Goal: Task Accomplishment & Management: Use online tool/utility

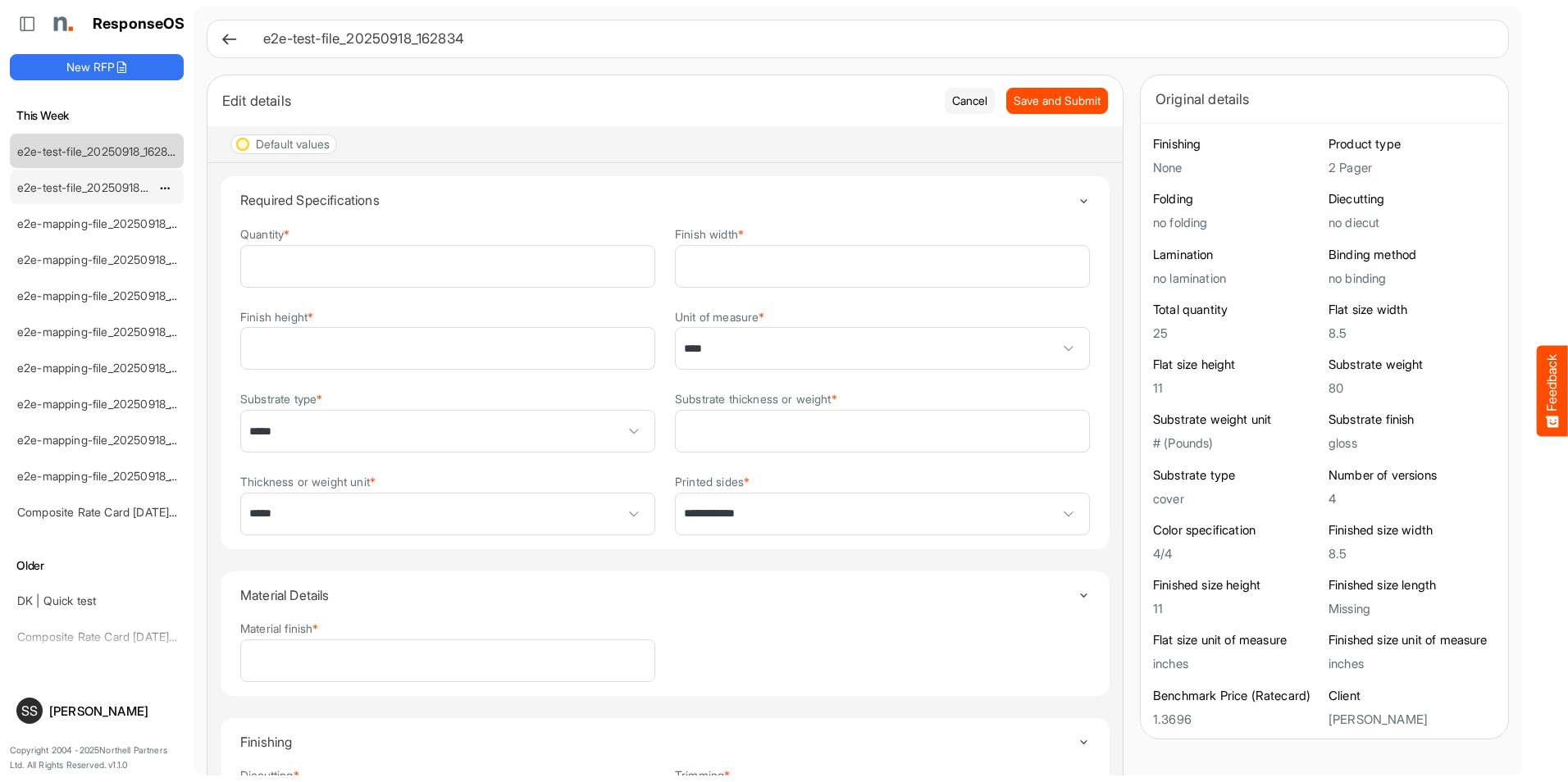
click at [110, 186] on link "e2e-test-file_20250918_162734" at bounding box center [99, 187] width 164 height 14
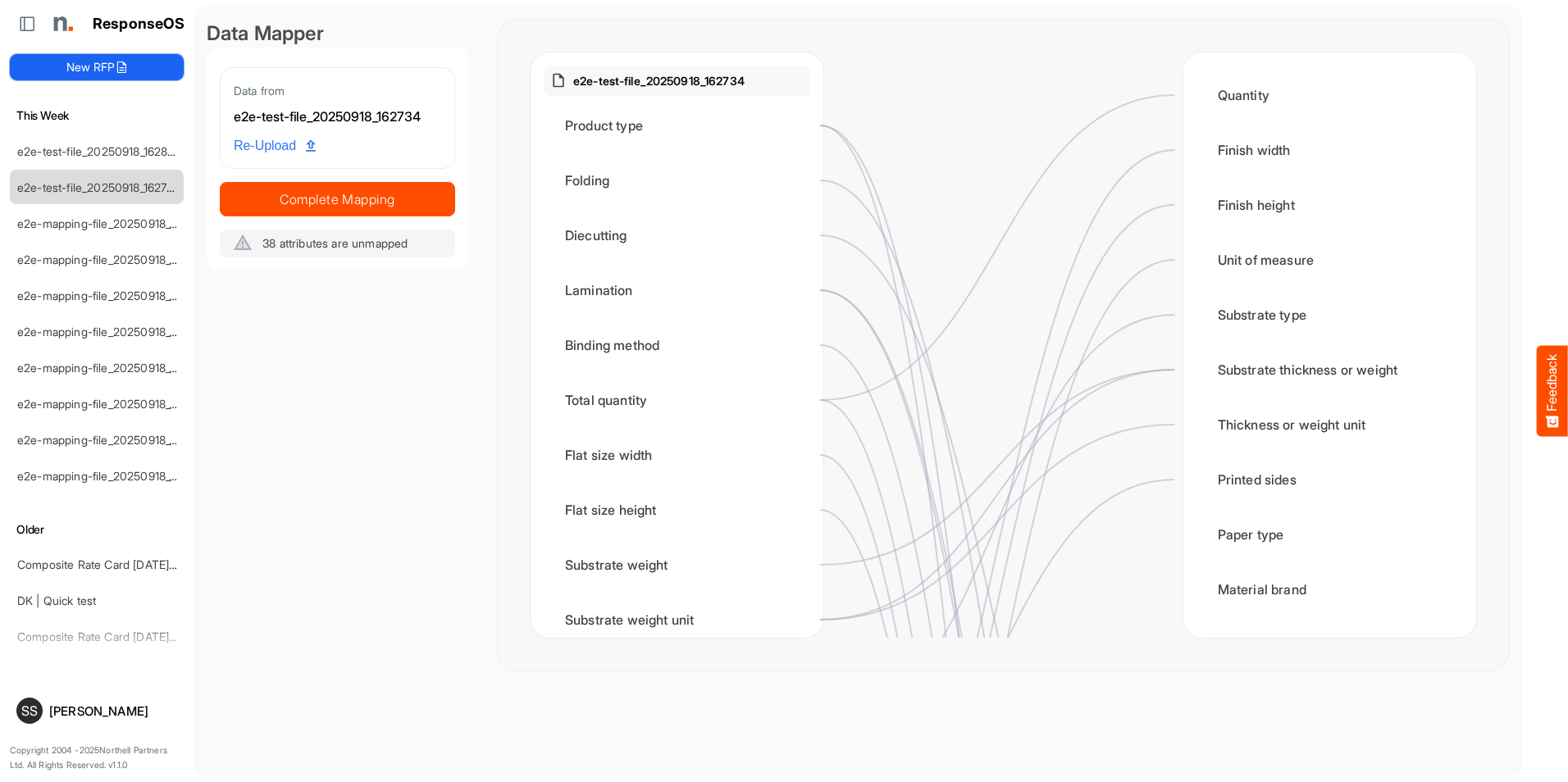
click at [87, 62] on button "New RFP" at bounding box center [96, 68] width 174 height 26
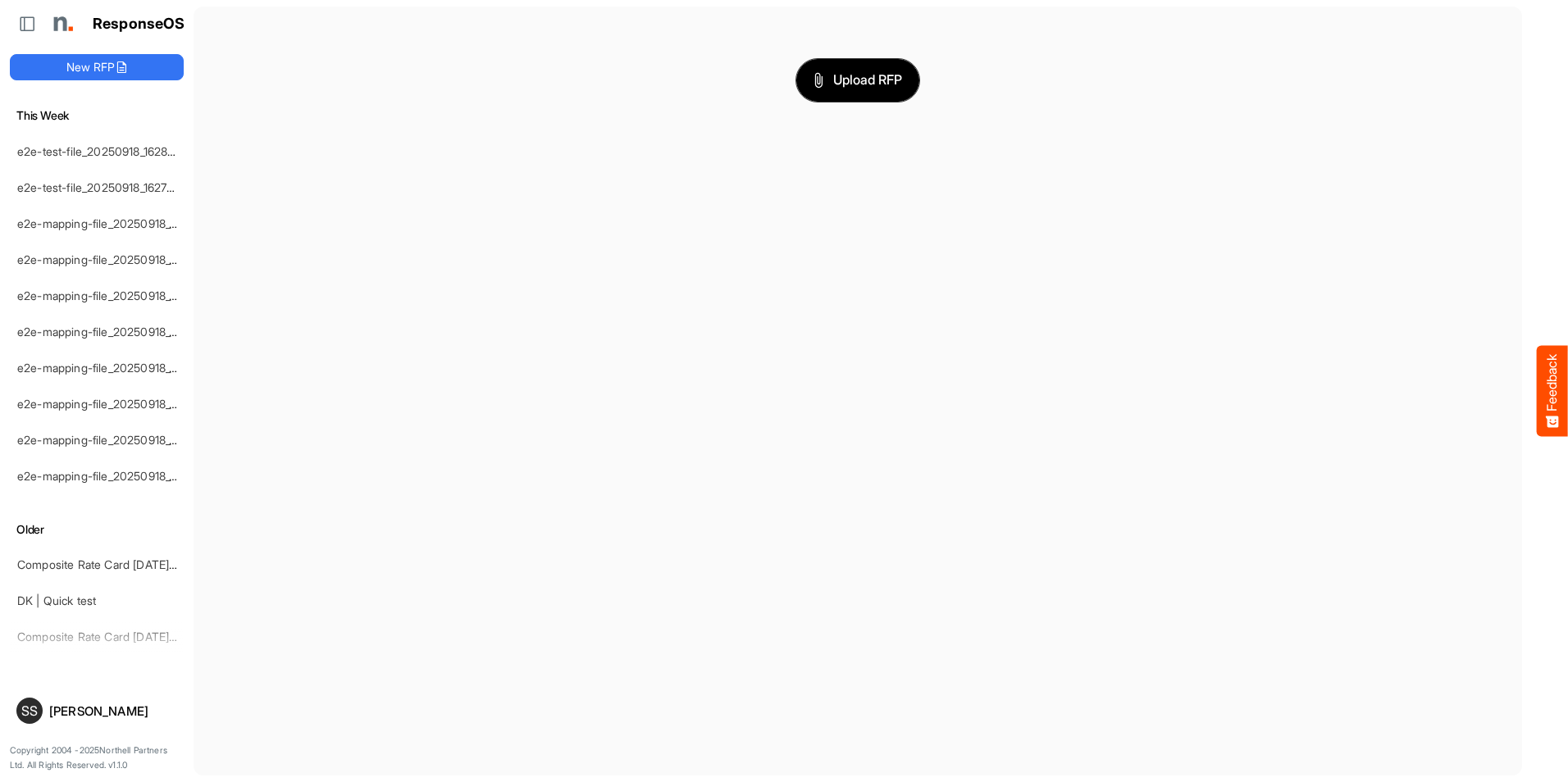
click at [874, 81] on span "Upload RFP" at bounding box center [857, 81] width 88 height 21
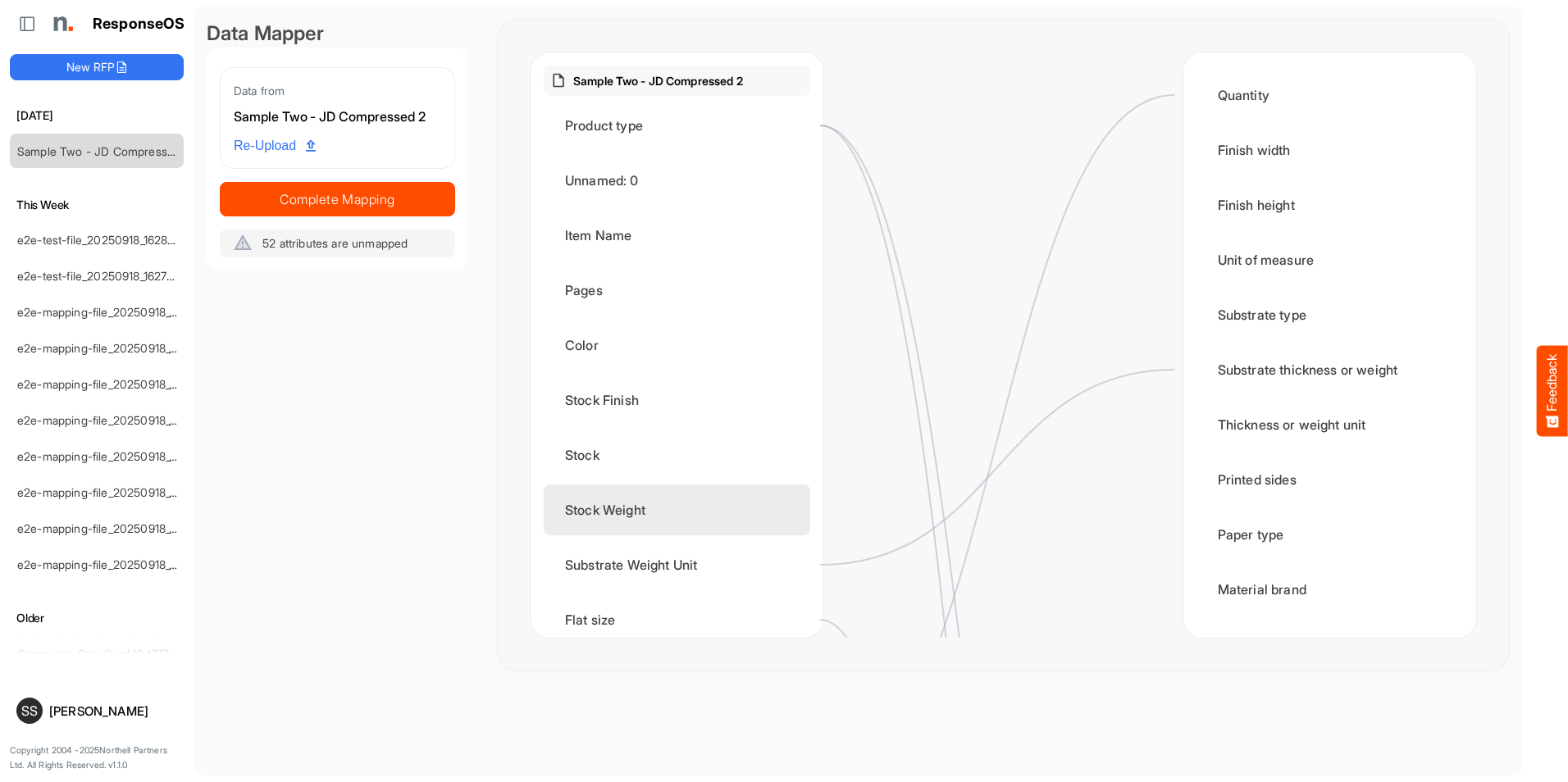
click at [688, 520] on div "Stock Weight" at bounding box center [676, 510] width 266 height 51
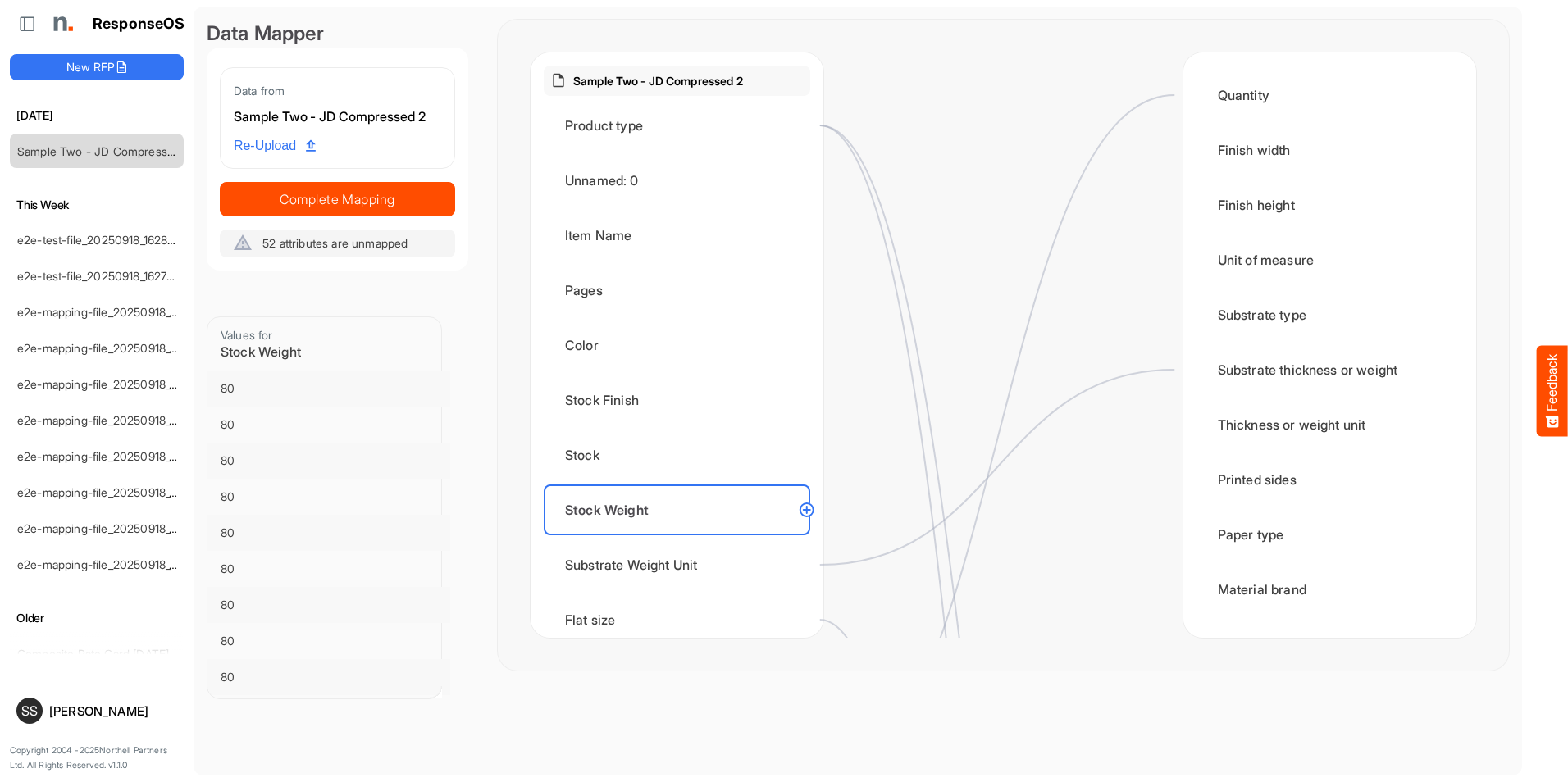
drag, startPoint x: 798, startPoint y: 510, endPoint x: 1157, endPoint y: 380, distance: 381.8
click at [1157, 380] on div "Sample Two - JD Compressed 2 Product type Unnamed: 0 Item Name Pages Color Stoc…" at bounding box center [1004, 345] width 946 height 586
click at [810, 512] on circle at bounding box center [807, 510] width 20 height 20
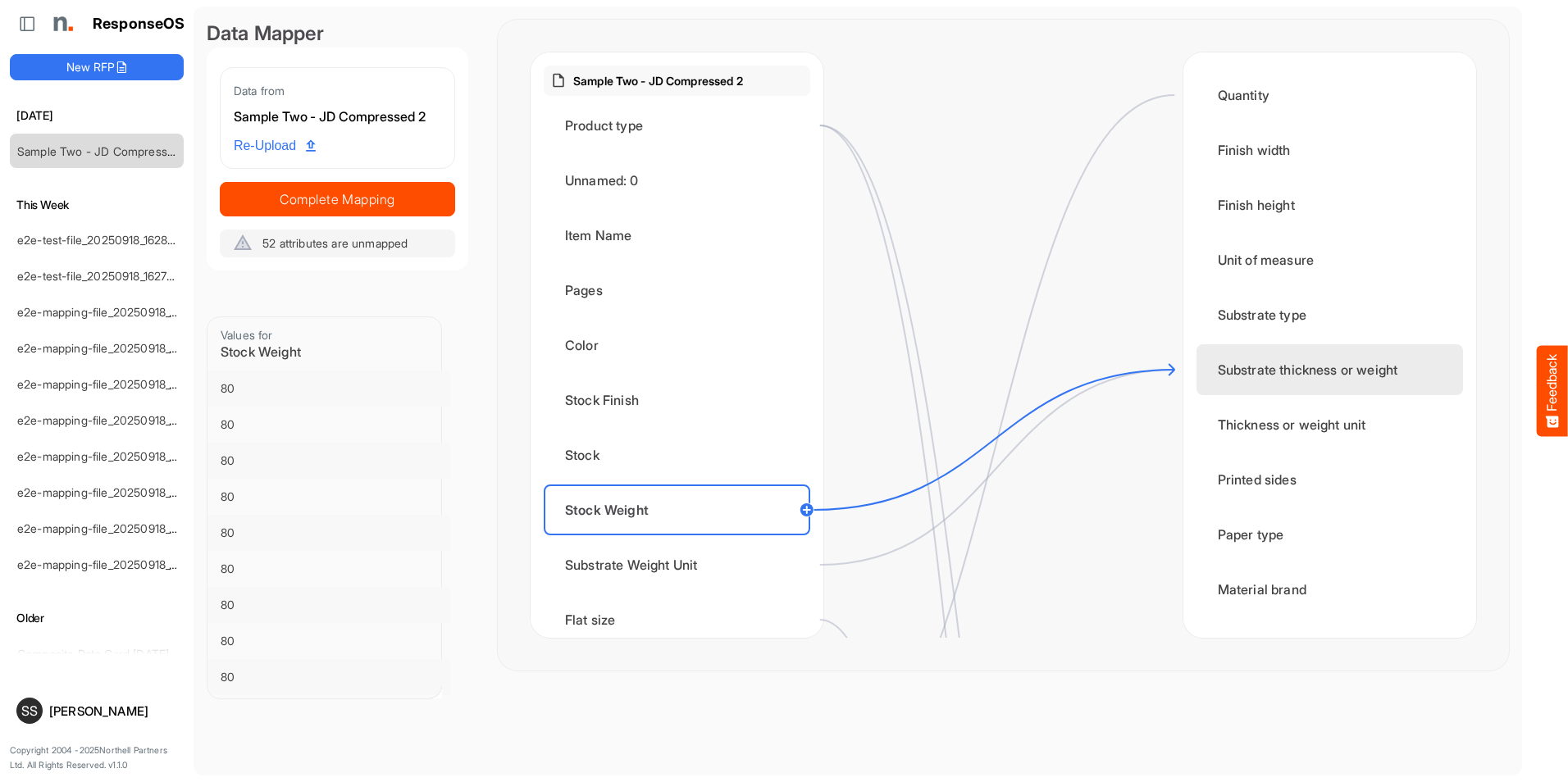
click at [1232, 366] on div "Substrate thickness or weight" at bounding box center [1329, 370] width 266 height 51
click at [857, 559] on icon at bounding box center [997, 467] width 354 height 195
click at [835, 545] on div at bounding box center [1003, 345] width 359 height 586
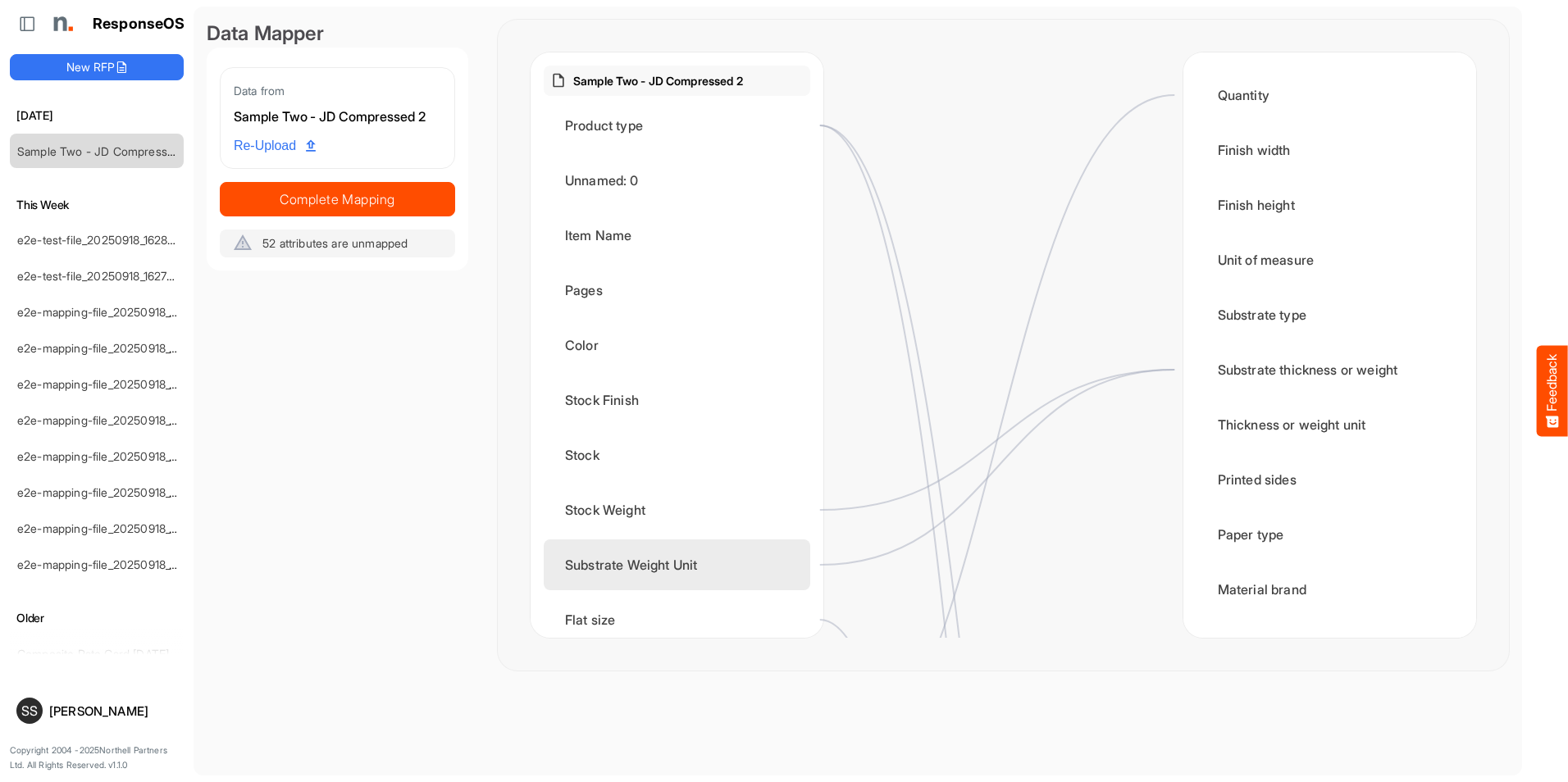
click at [799, 567] on div "Substrate Weight Unit" at bounding box center [676, 565] width 266 height 51
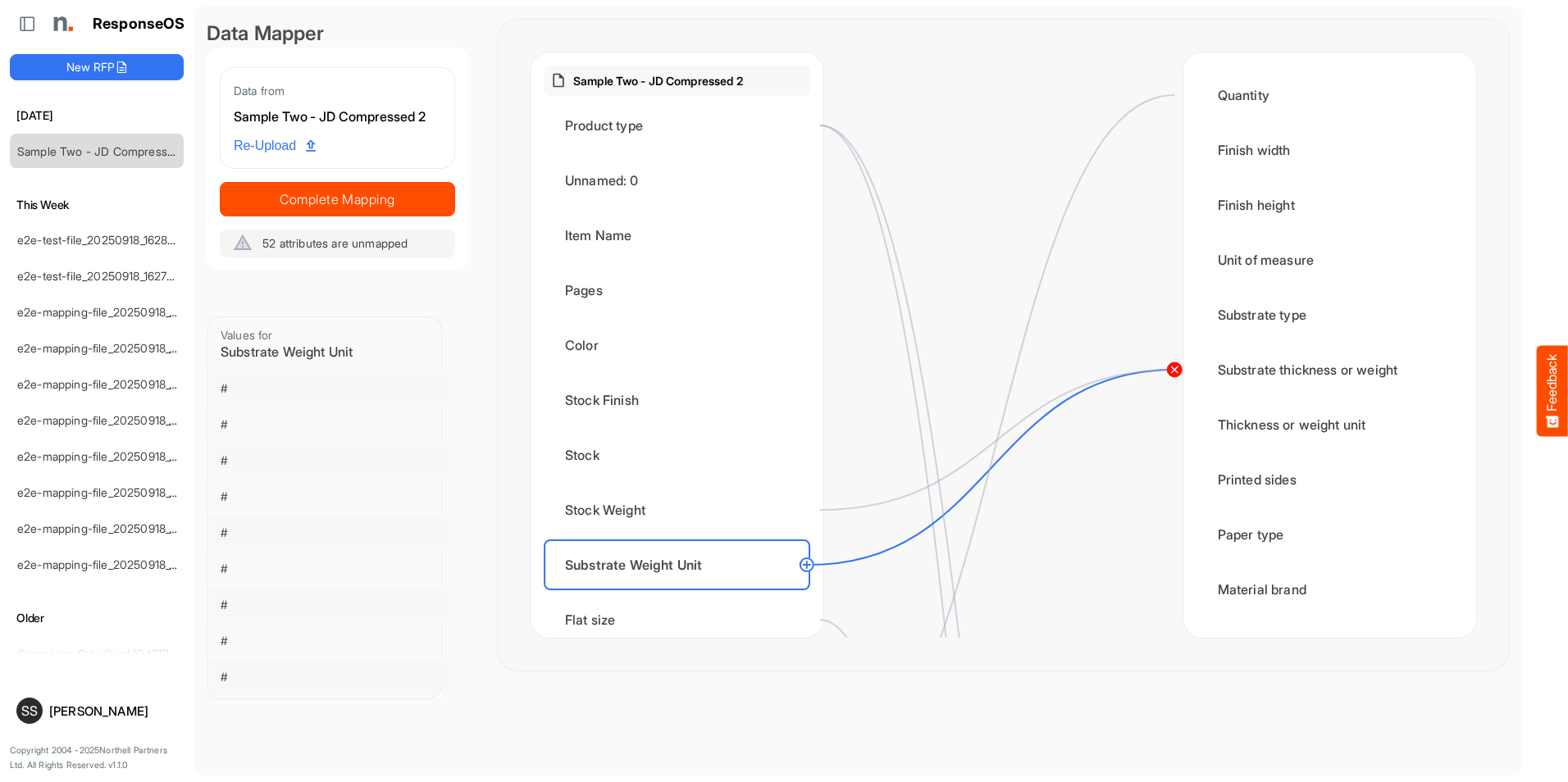
click at [1171, 372] on circle at bounding box center [1174, 370] width 20 height 20
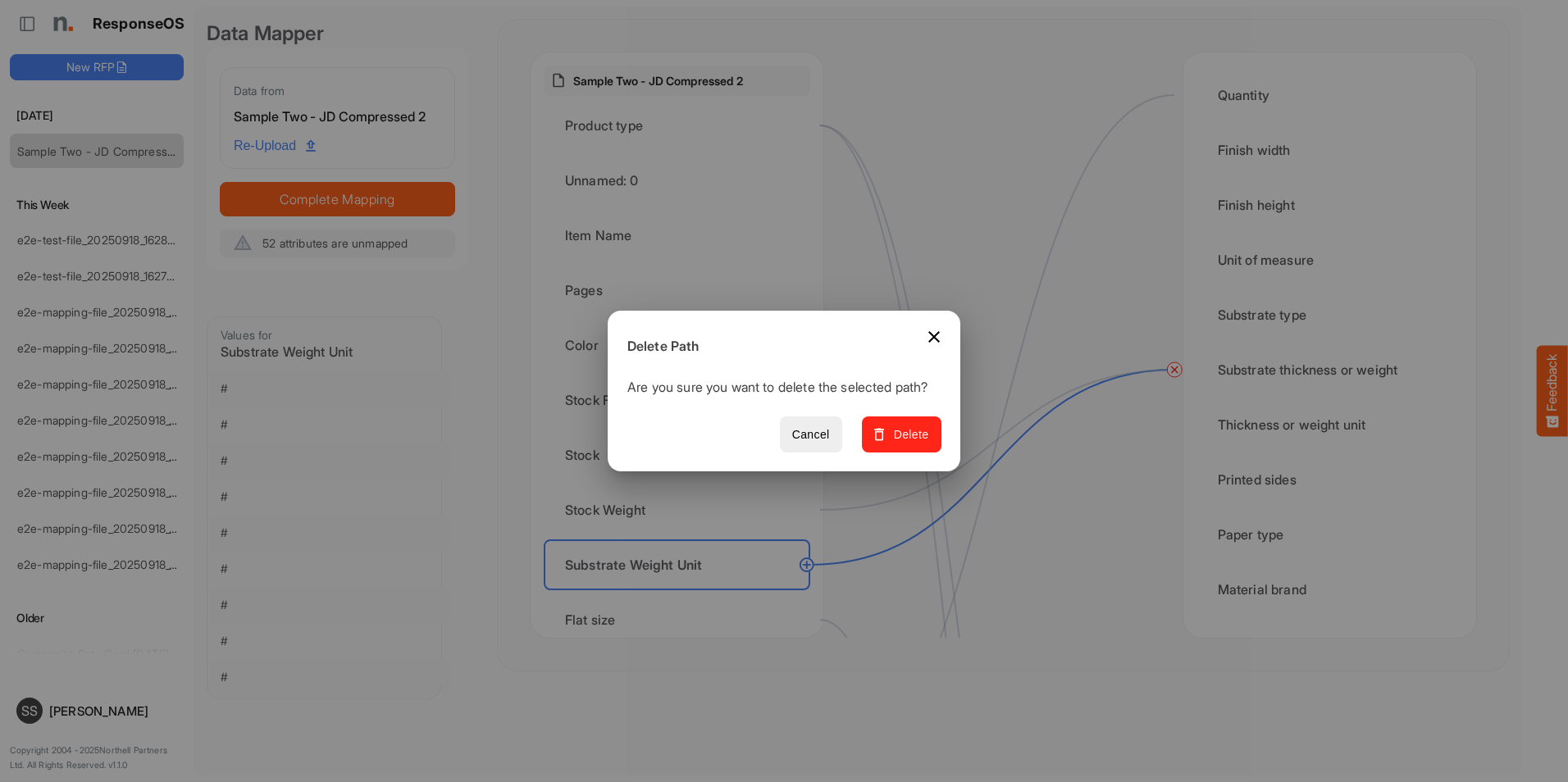
click at [920, 445] on span "Delete" at bounding box center [901, 435] width 55 height 21
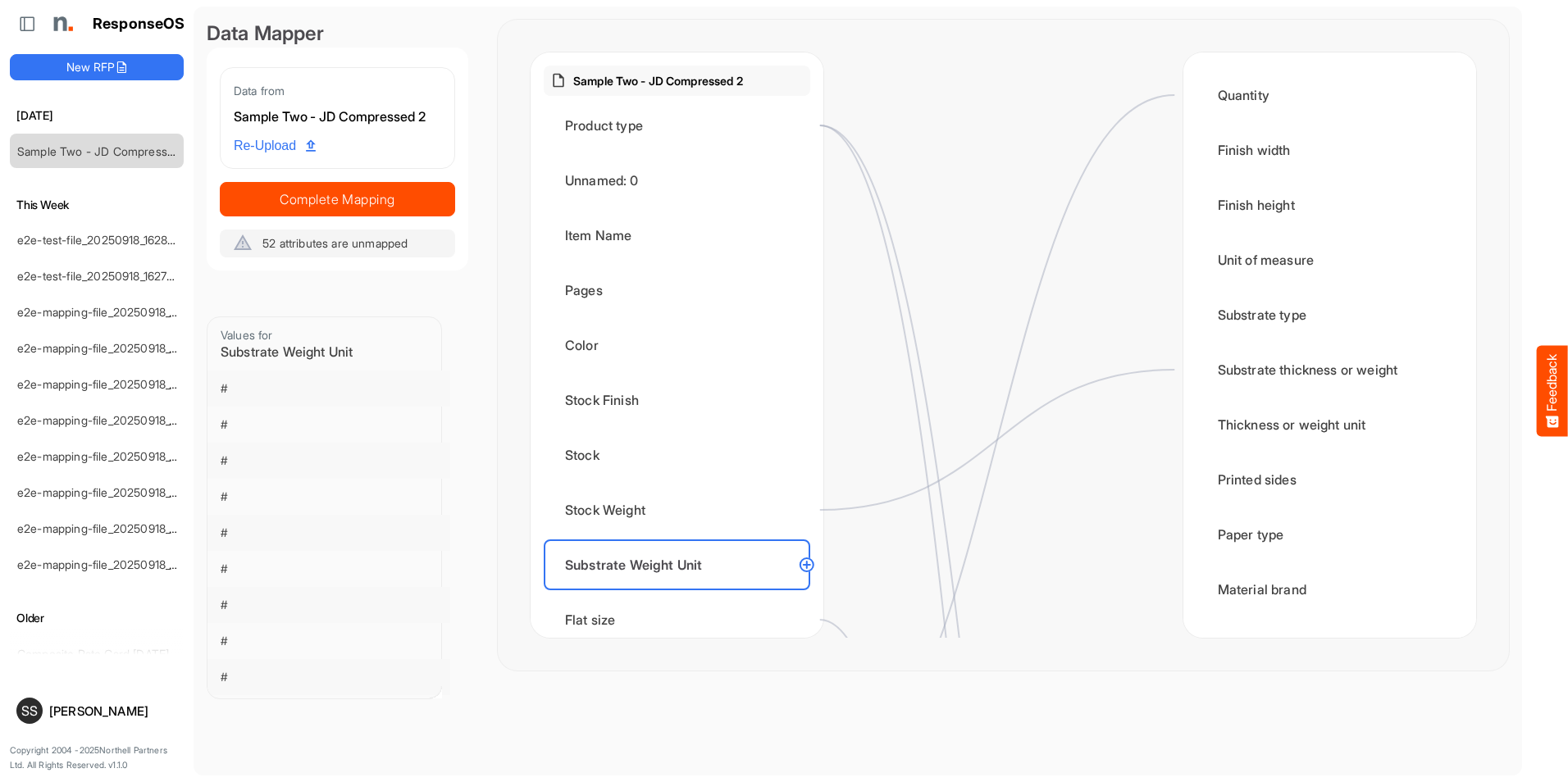
click at [807, 566] on circle at bounding box center [807, 565] width 20 height 20
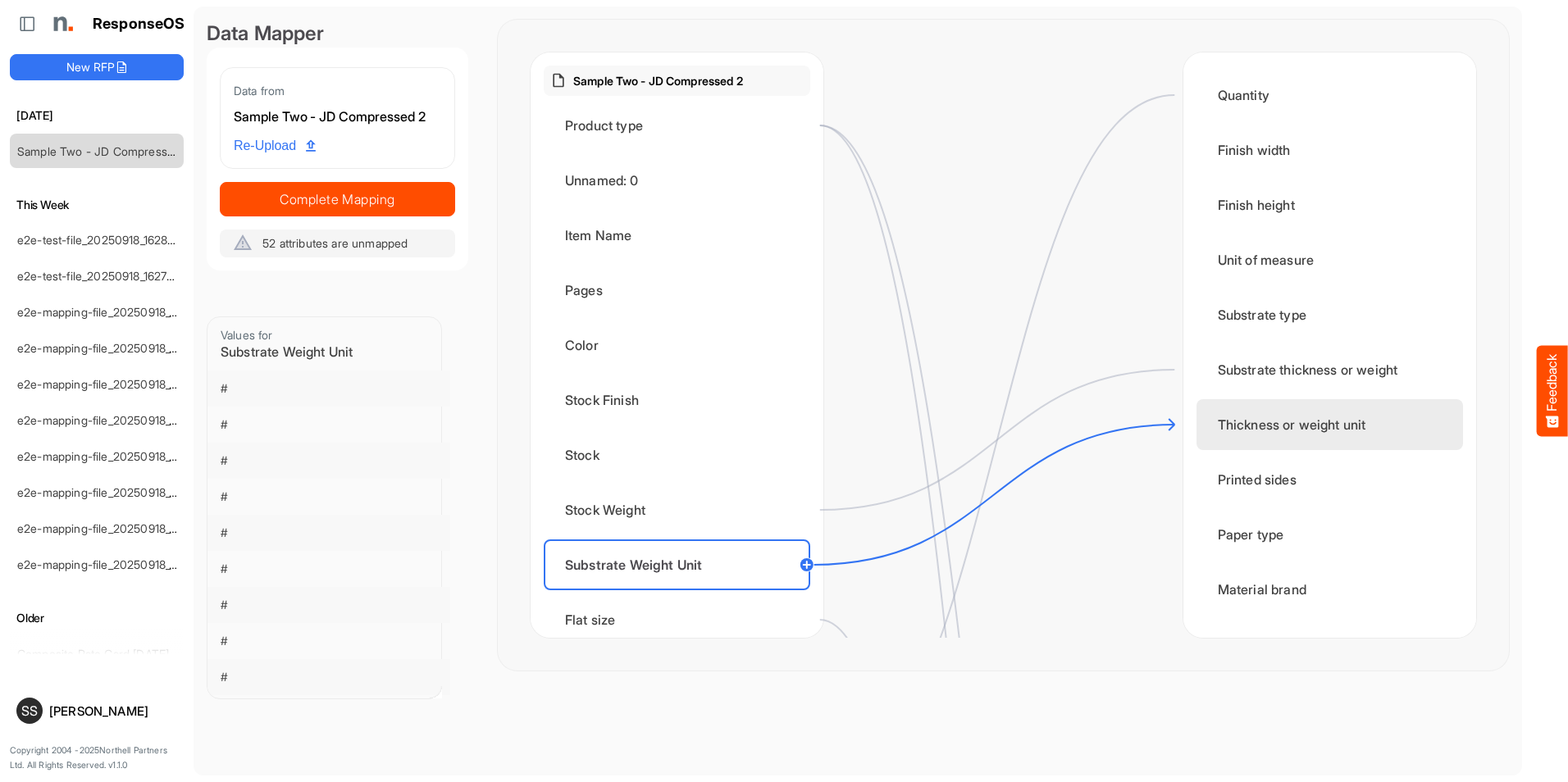
click at [1232, 423] on div "Thickness or weight unit" at bounding box center [1329, 425] width 266 height 51
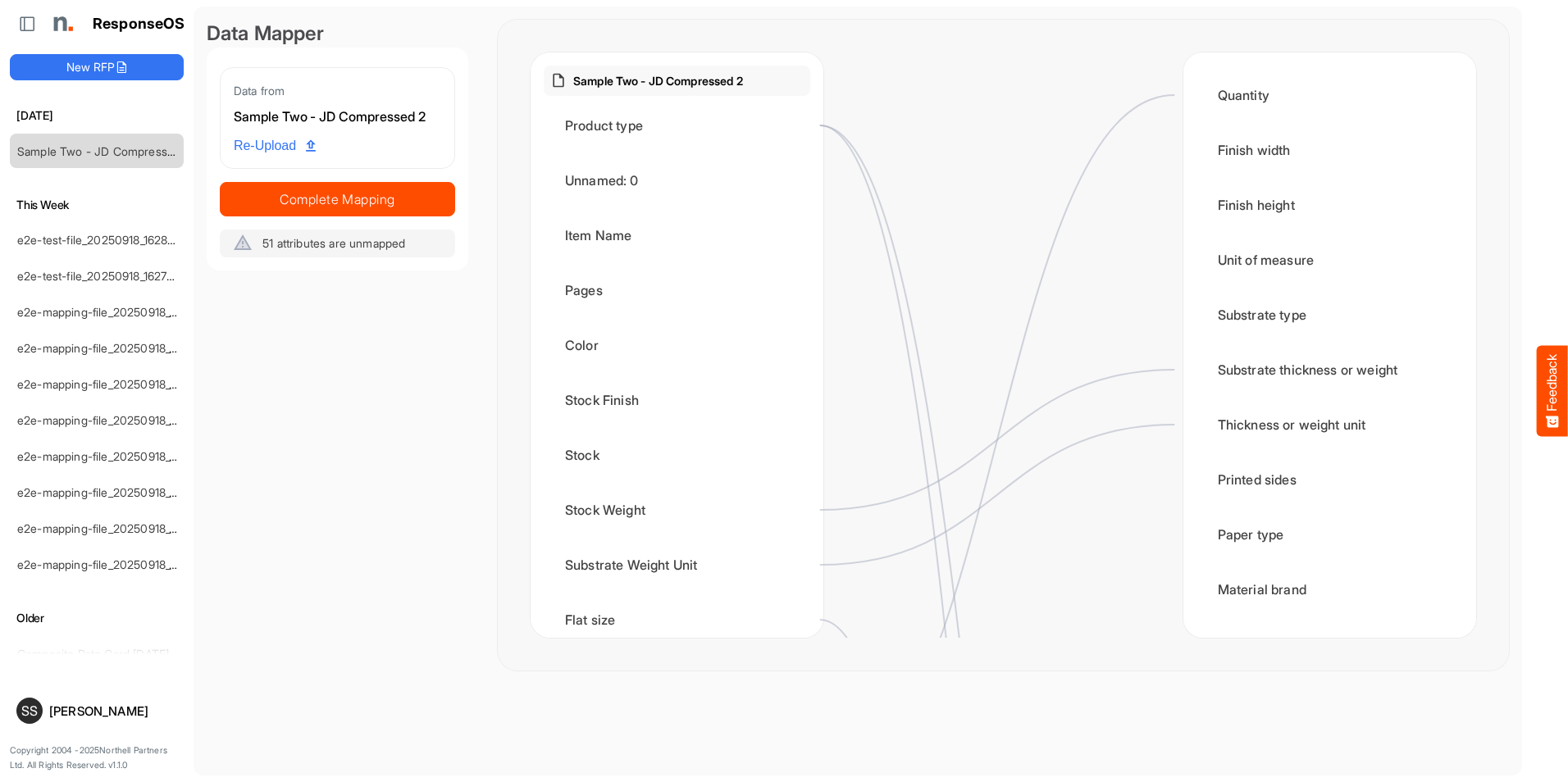
click at [1130, 513] on div at bounding box center [1003, 345] width 359 height 586
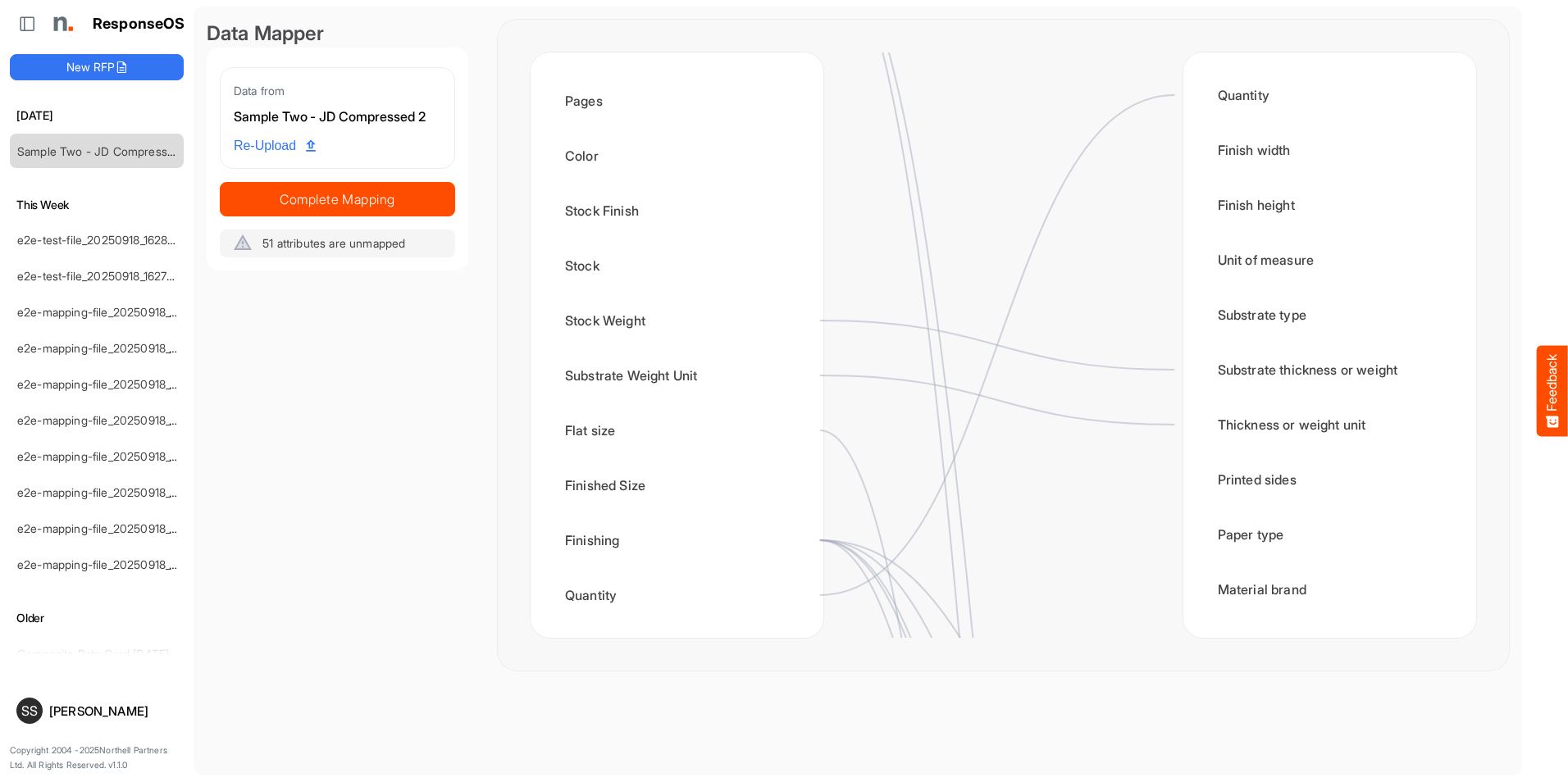
click at [797, 428] on div "Flat size" at bounding box center [676, 431] width 266 height 51
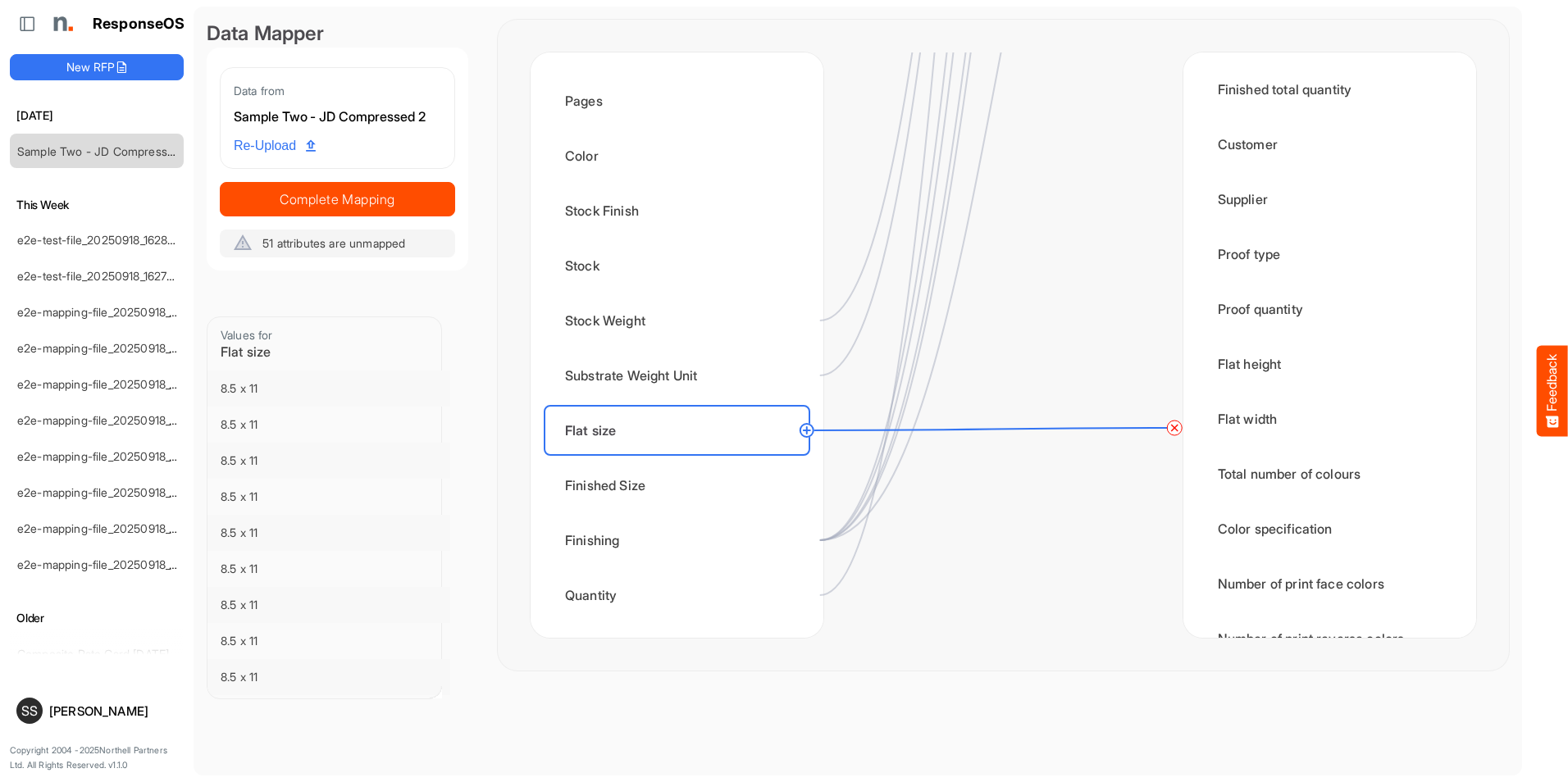
scroll to position [2359, 0]
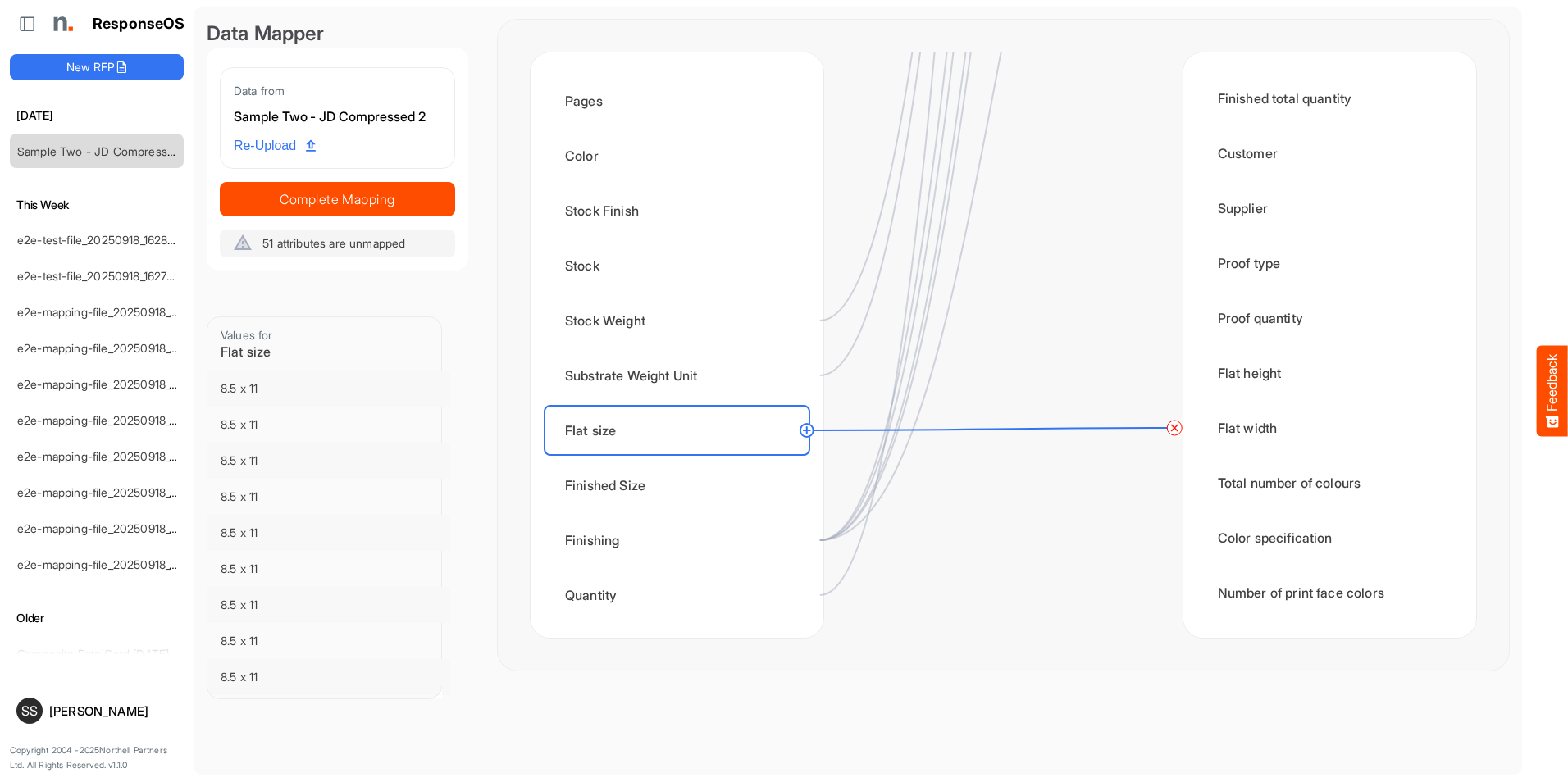
click at [805, 432] on circle at bounding box center [807, 431] width 20 height 20
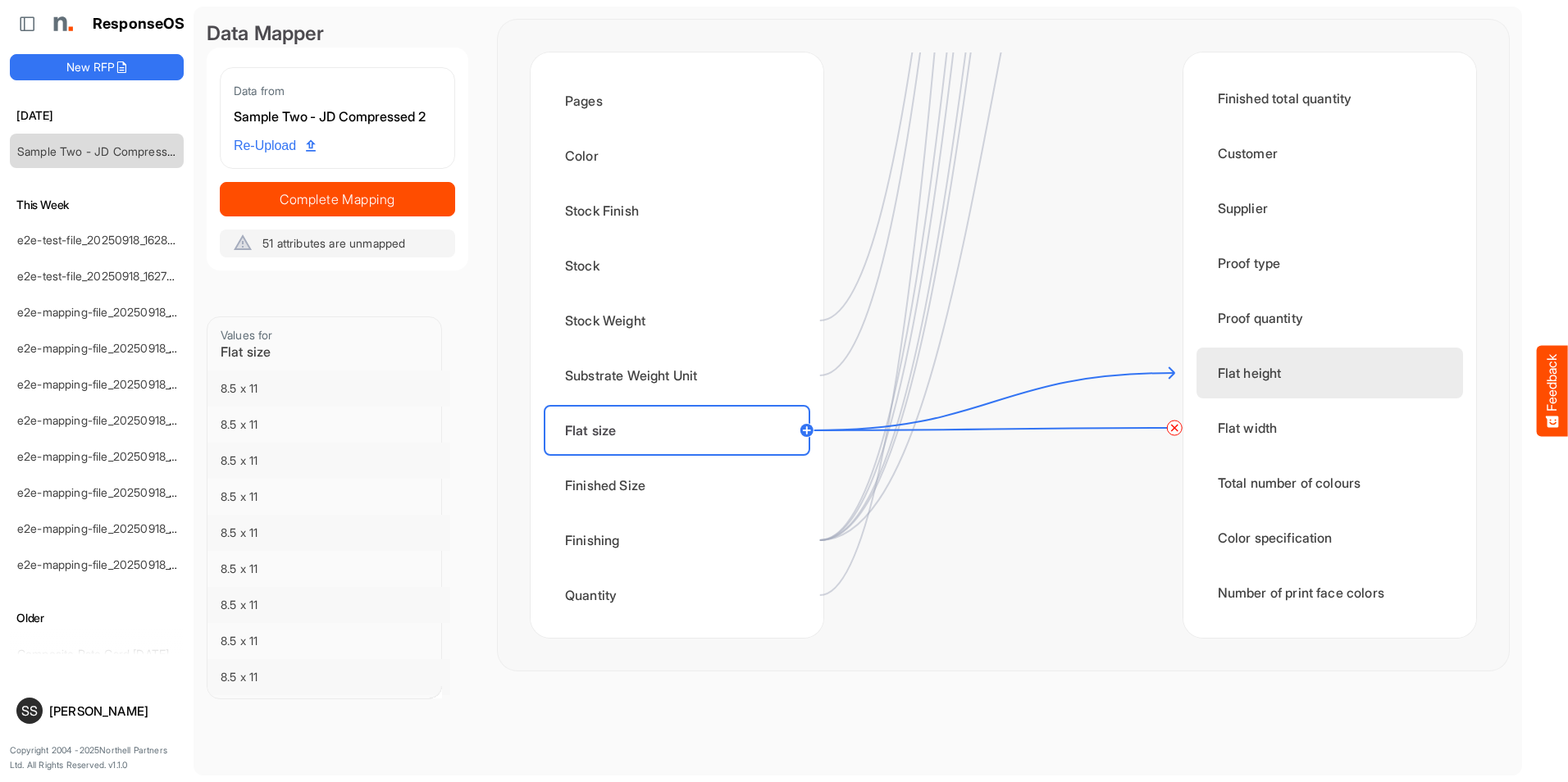
click at [1231, 360] on div "Flat height" at bounding box center [1329, 373] width 266 height 51
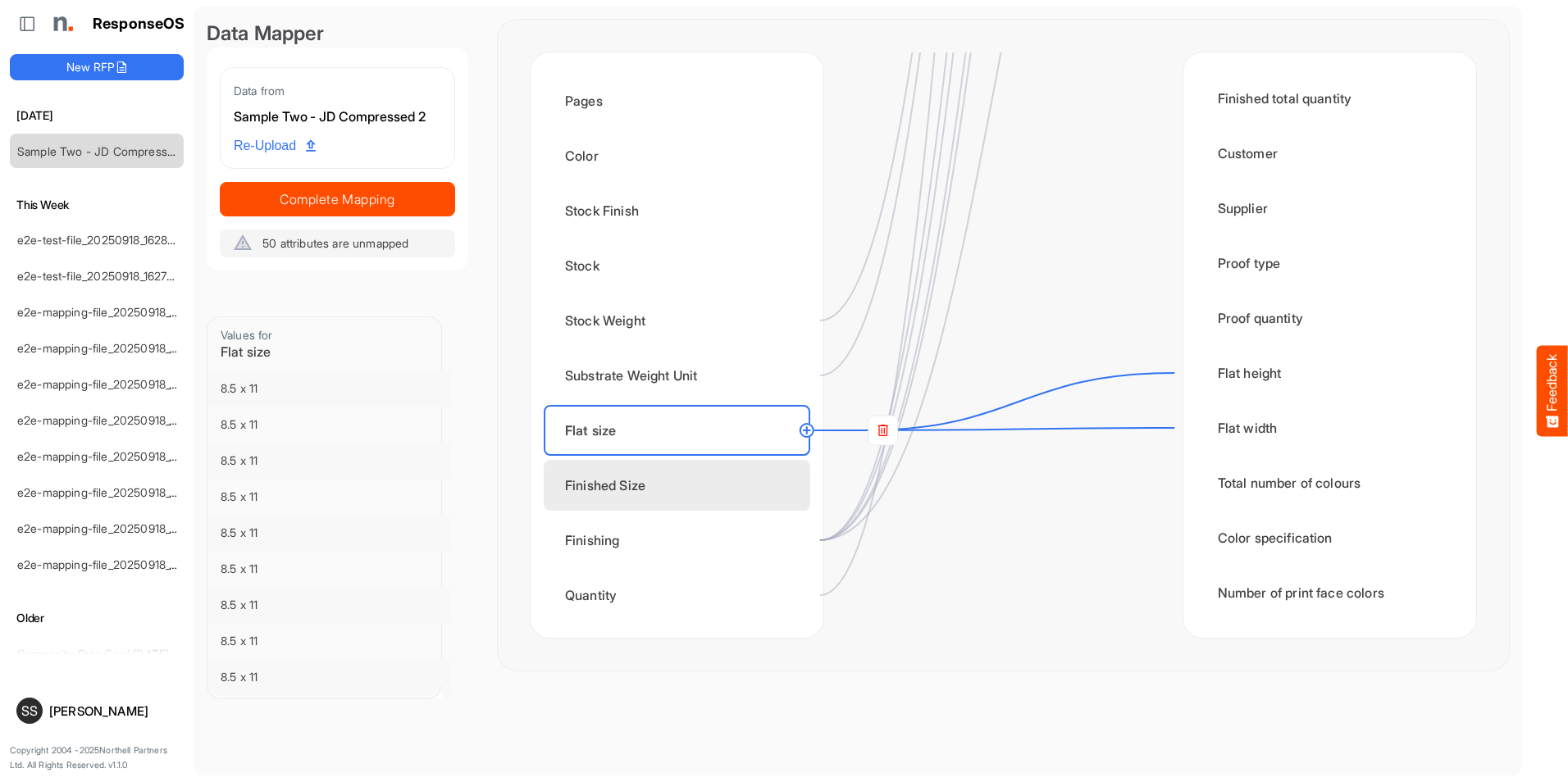
click at [767, 490] on div "Finished Size" at bounding box center [676, 485] width 266 height 51
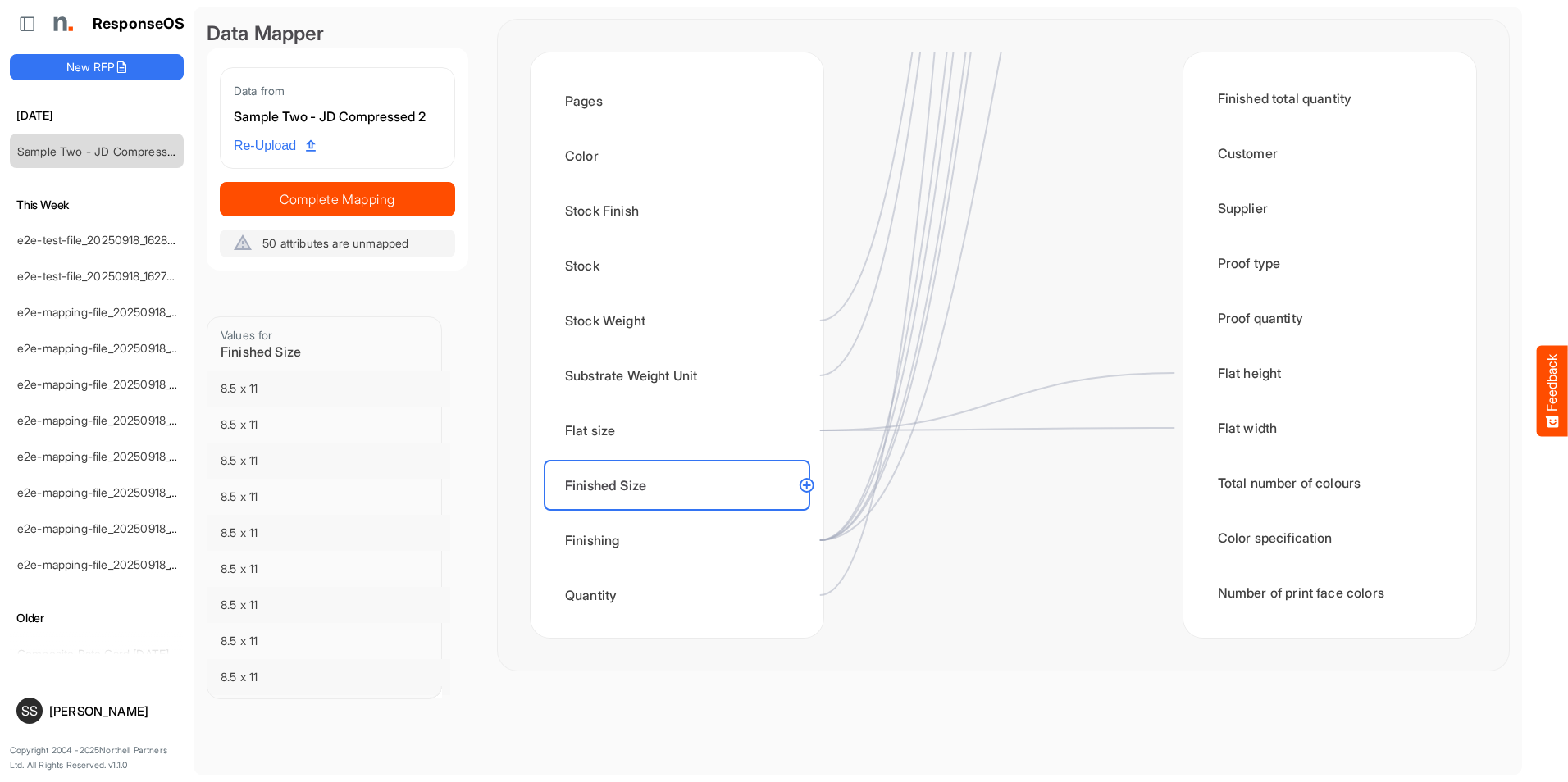
click at [804, 487] on circle at bounding box center [807, 485] width 20 height 20
click at [954, 489] on div at bounding box center [1003, 345] width 359 height 586
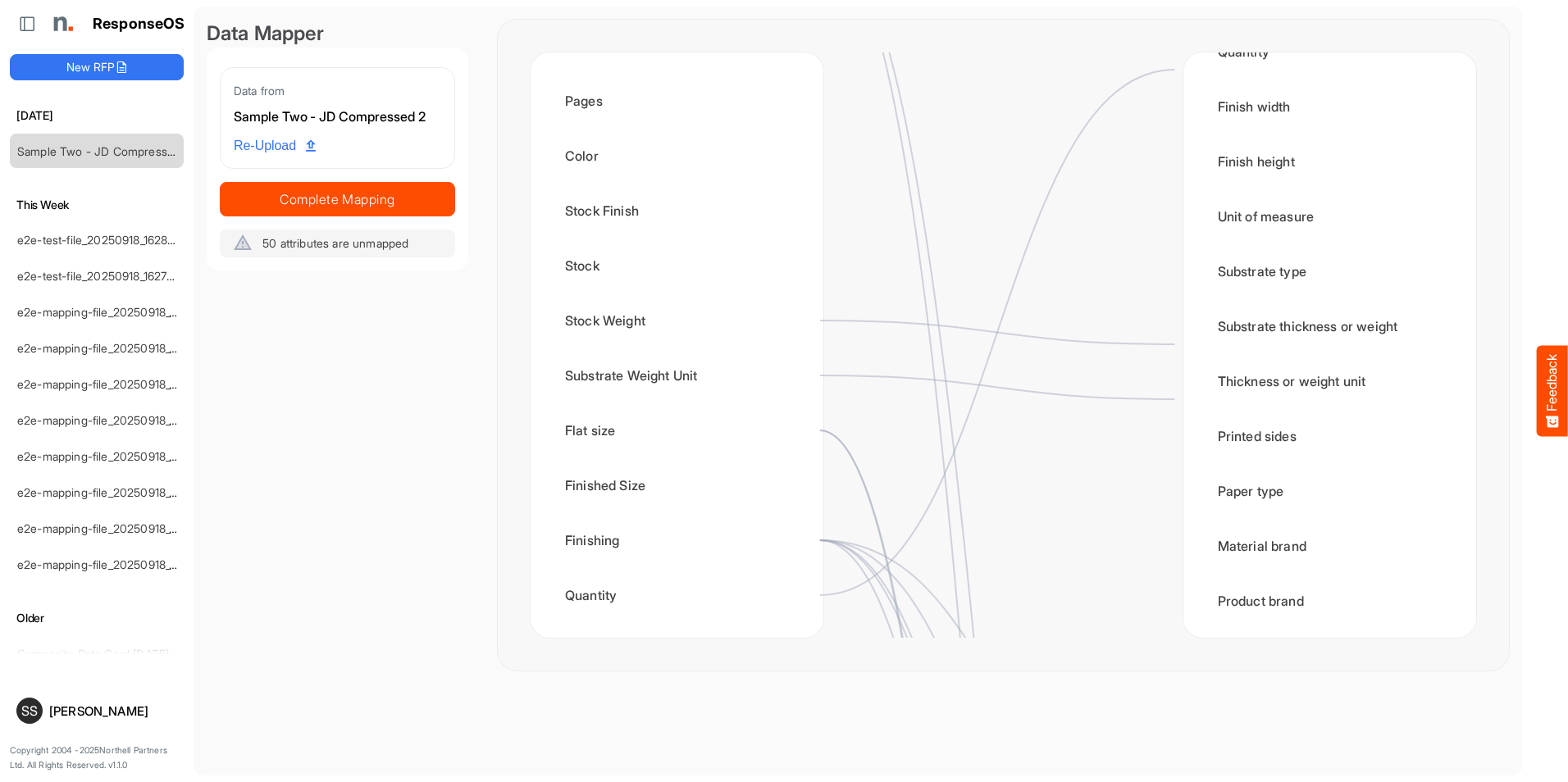
scroll to position [0, 0]
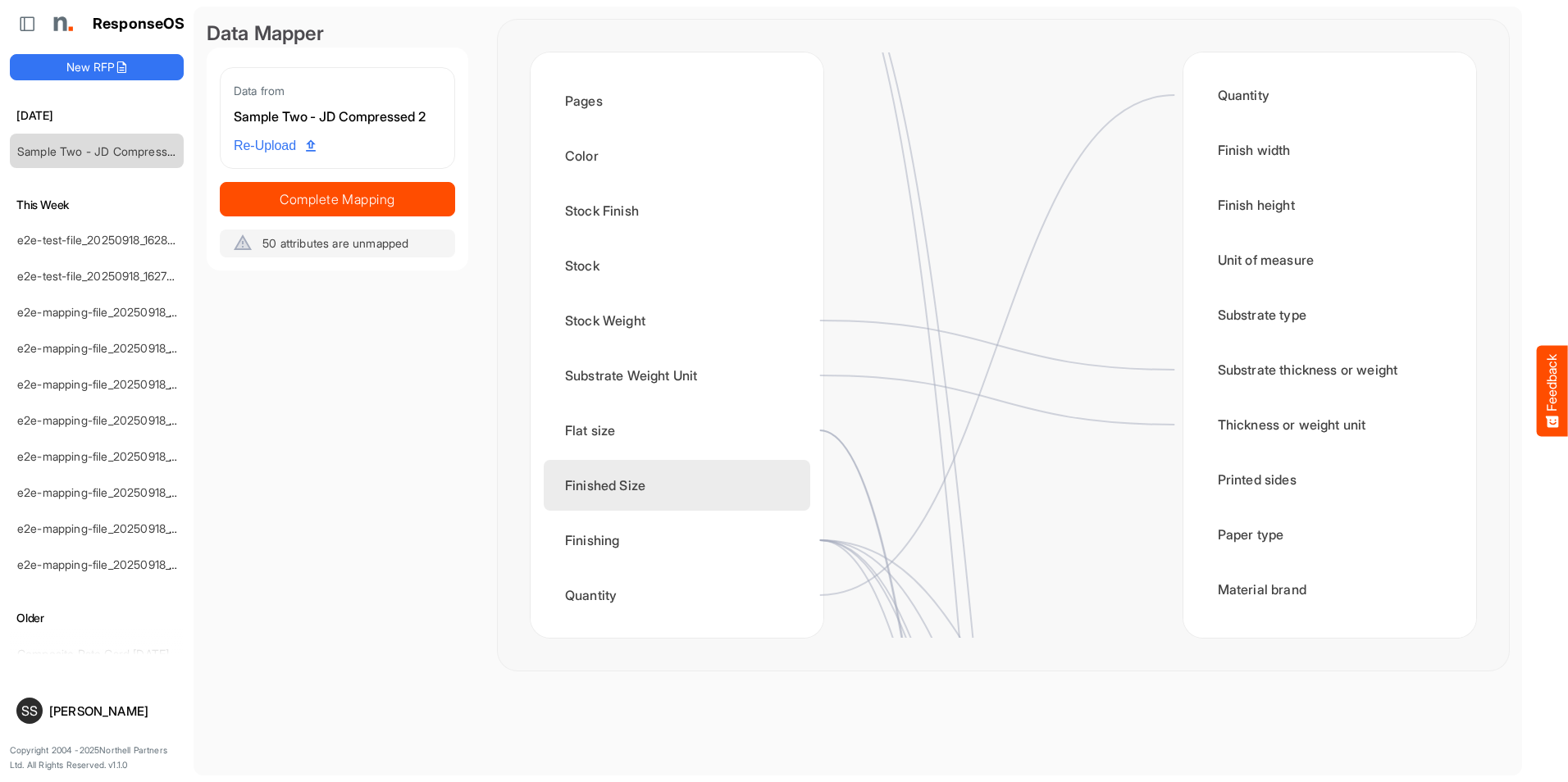
click at [774, 486] on div "Finished Size" at bounding box center [676, 485] width 266 height 51
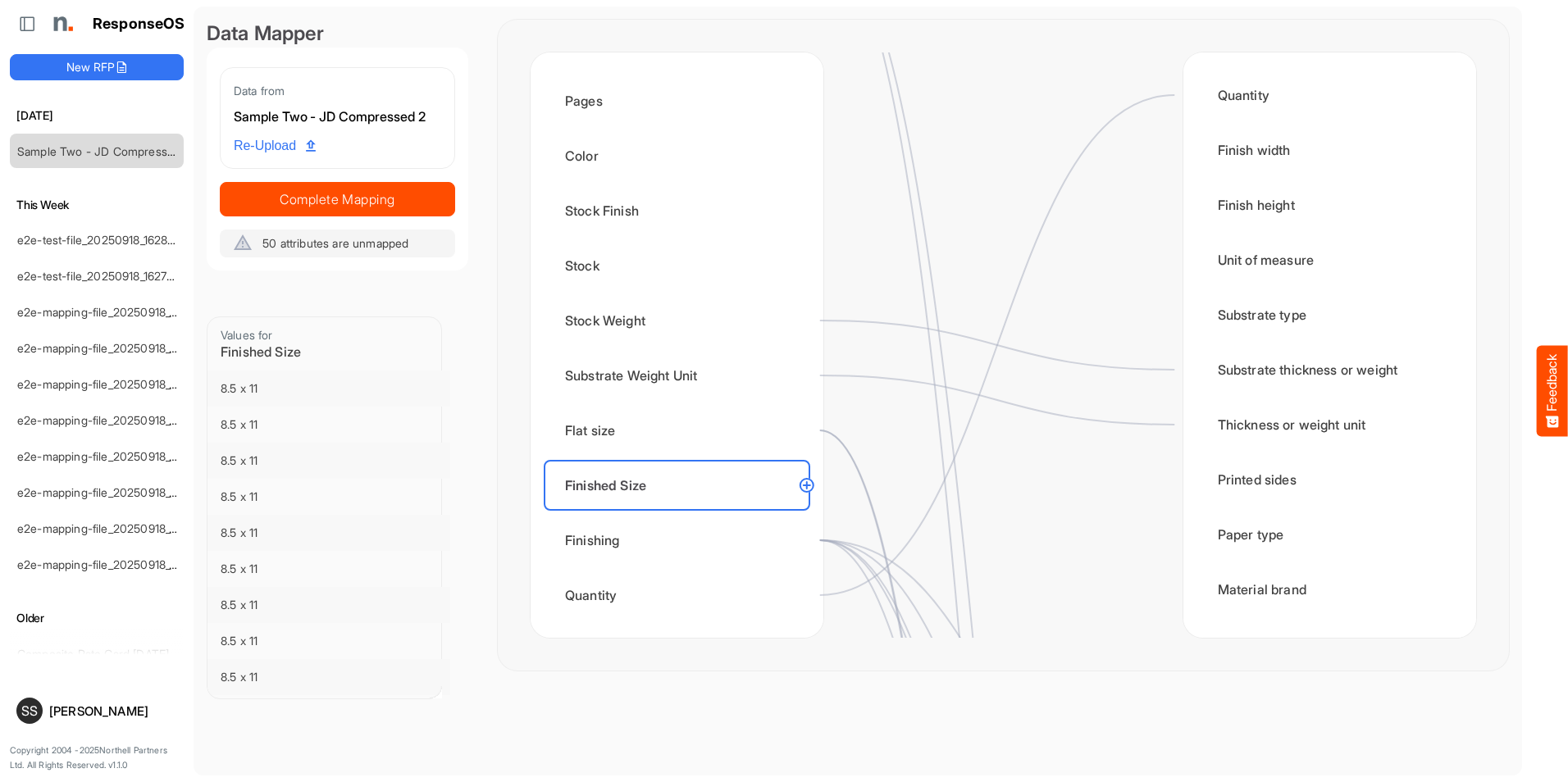
click at [805, 488] on circle at bounding box center [807, 485] width 20 height 20
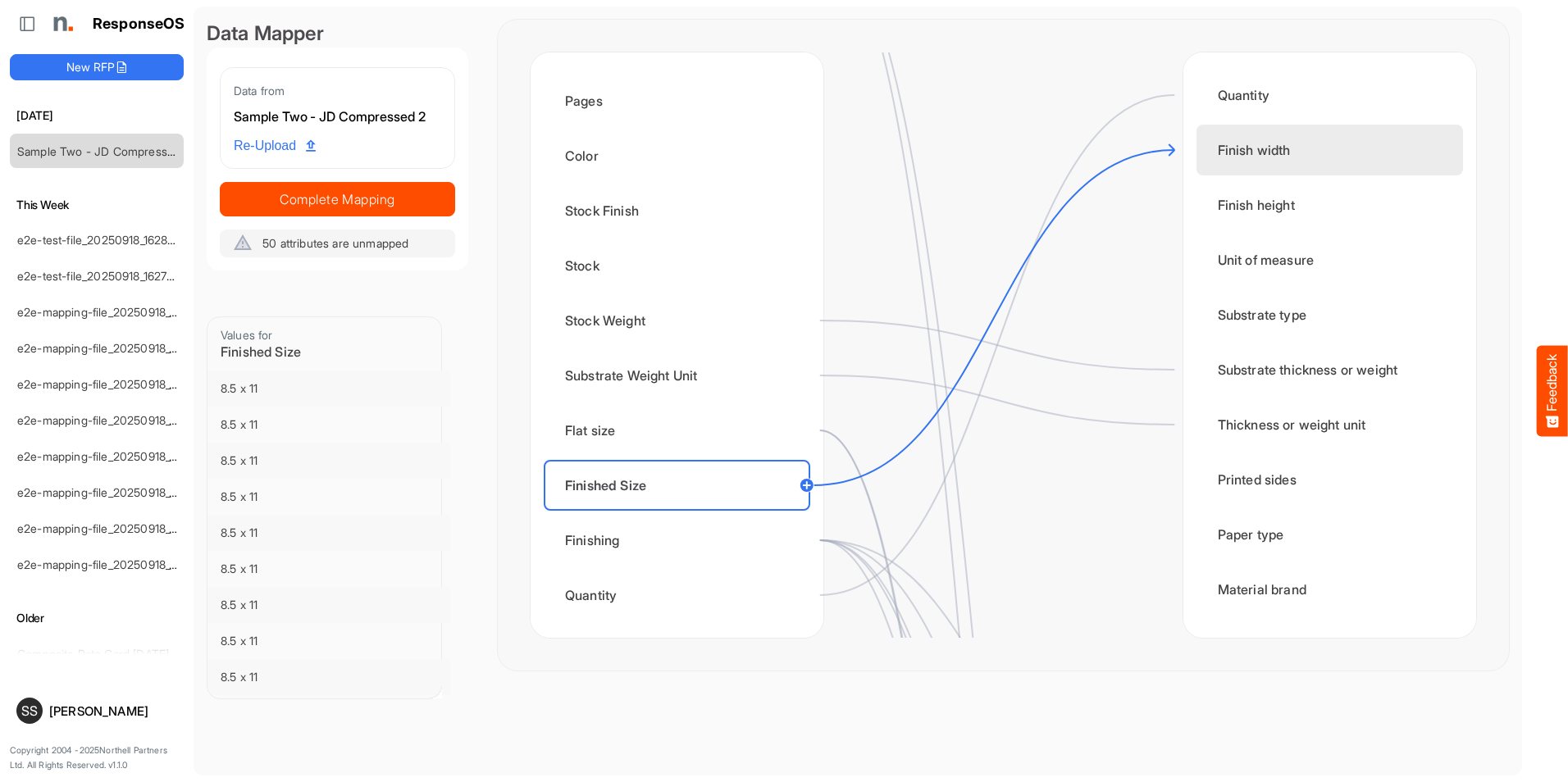
click at [1217, 144] on div "Finish width" at bounding box center [1329, 150] width 266 height 51
click at [805, 490] on circle at bounding box center [807, 485] width 20 height 20
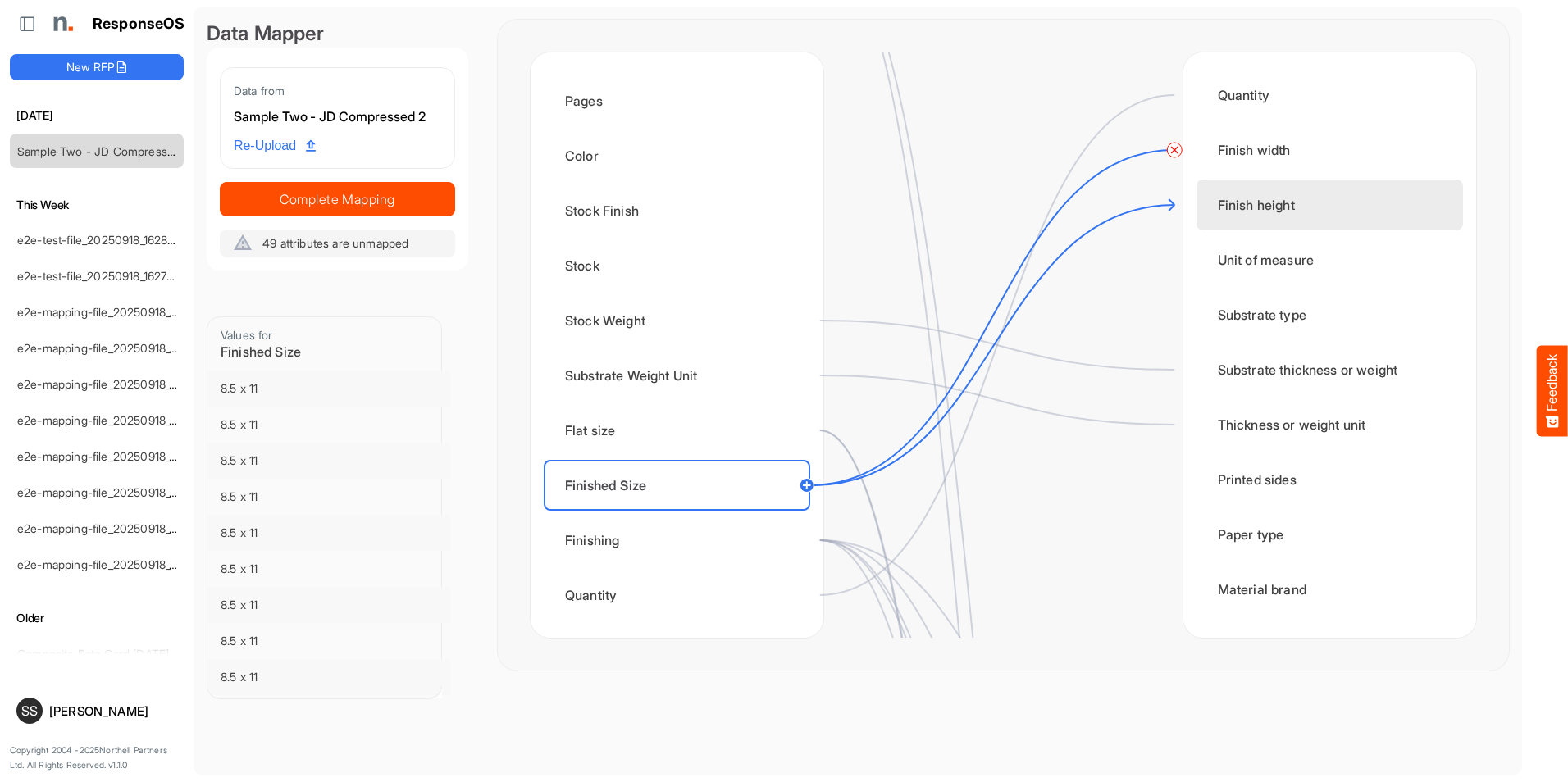
click at [1280, 202] on div "Finish height" at bounding box center [1329, 205] width 266 height 51
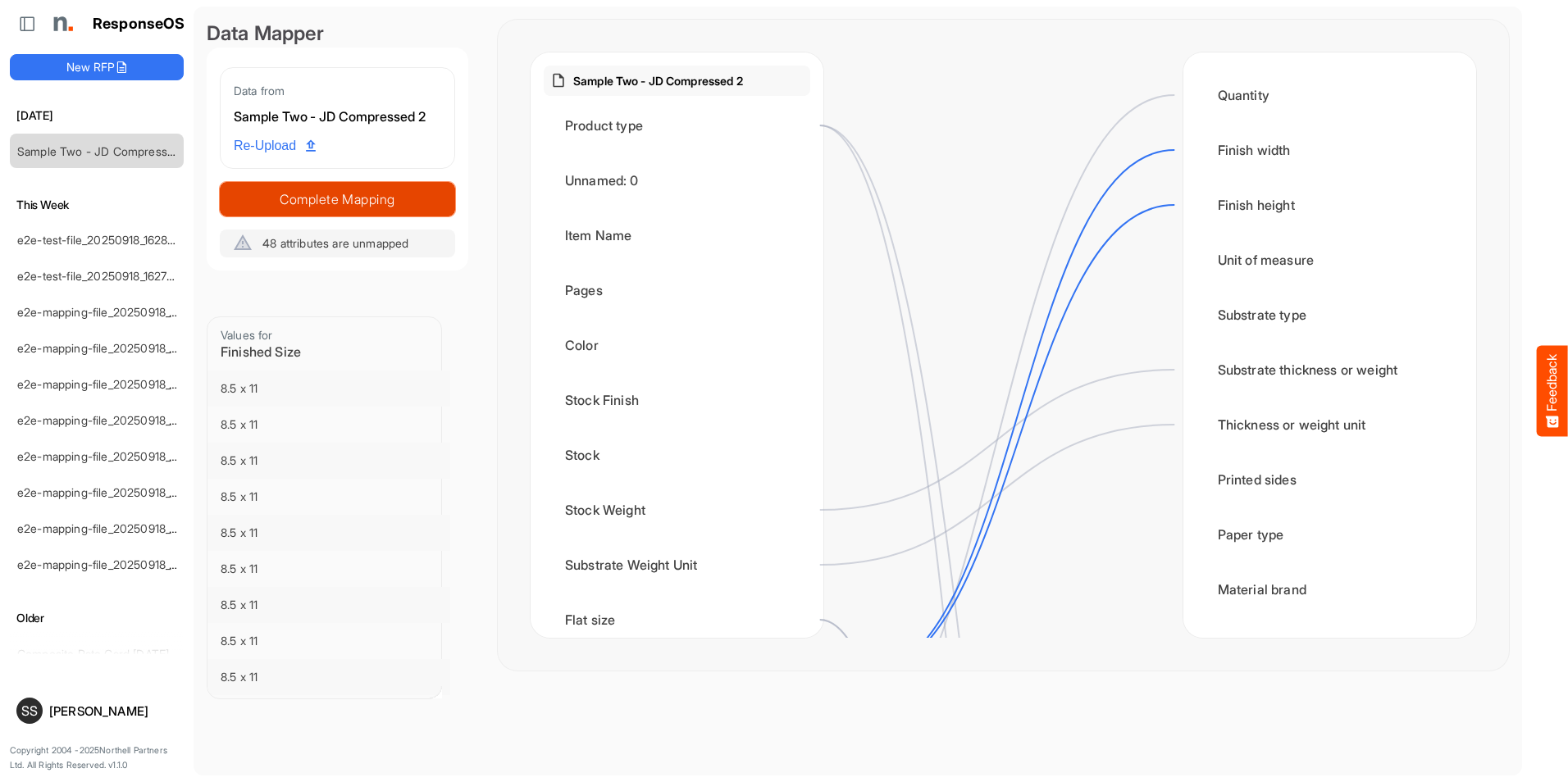
click at [375, 195] on span "Complete Mapping" at bounding box center [338, 199] width 234 height 23
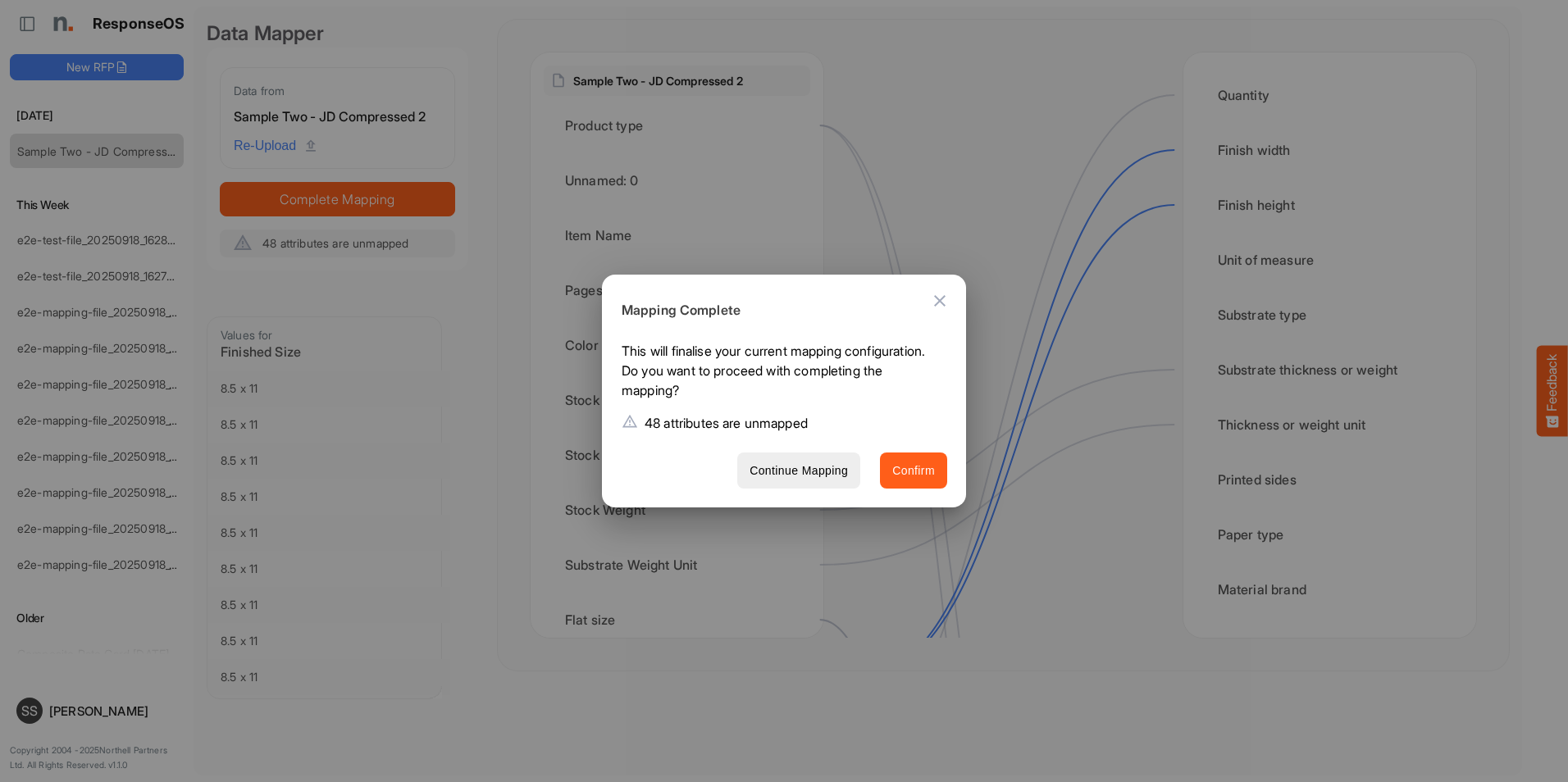
click at [899, 461] on span "Confirm" at bounding box center [914, 471] width 43 height 21
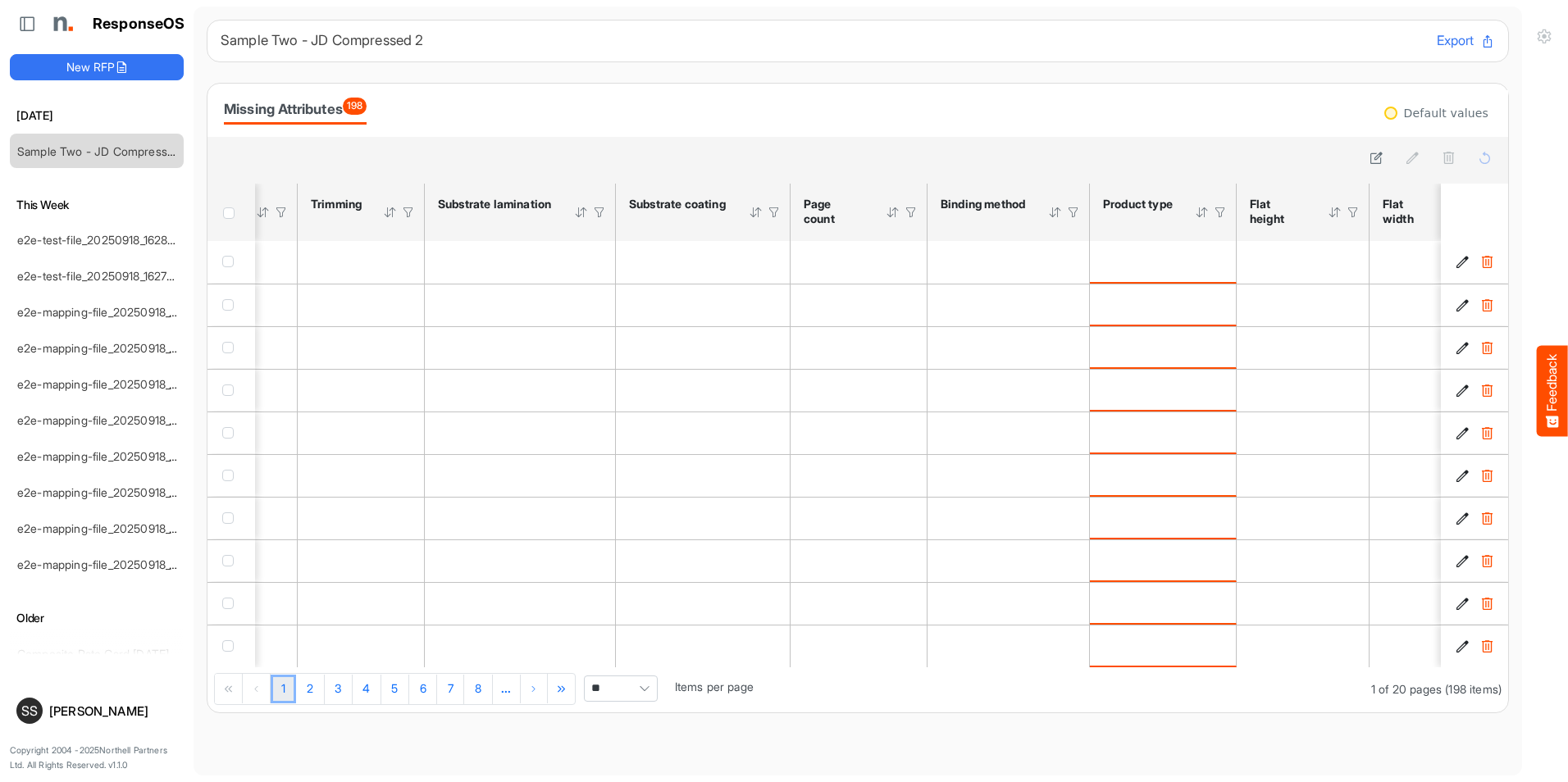
scroll to position [0, 1480]
